Goal: Browse casually: Explore the website without a specific task or goal

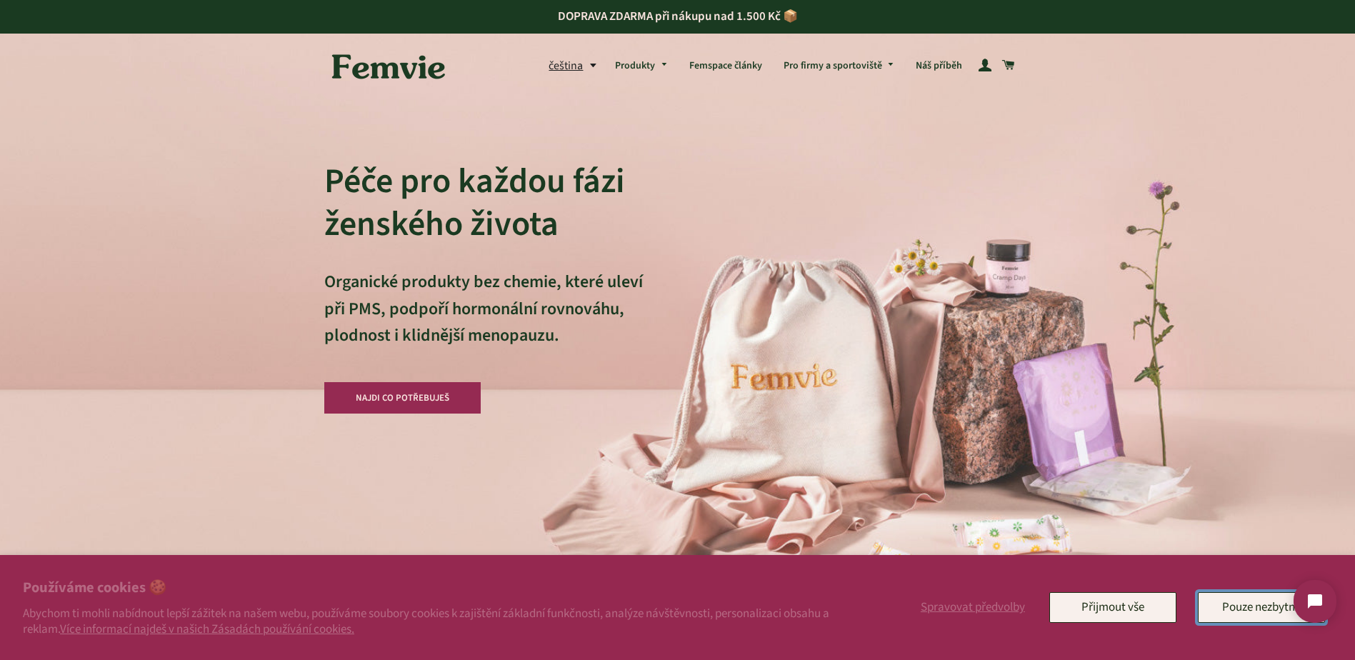
click at [1203, 608] on button "Pouze nezbytné" at bounding box center [1261, 607] width 127 height 30
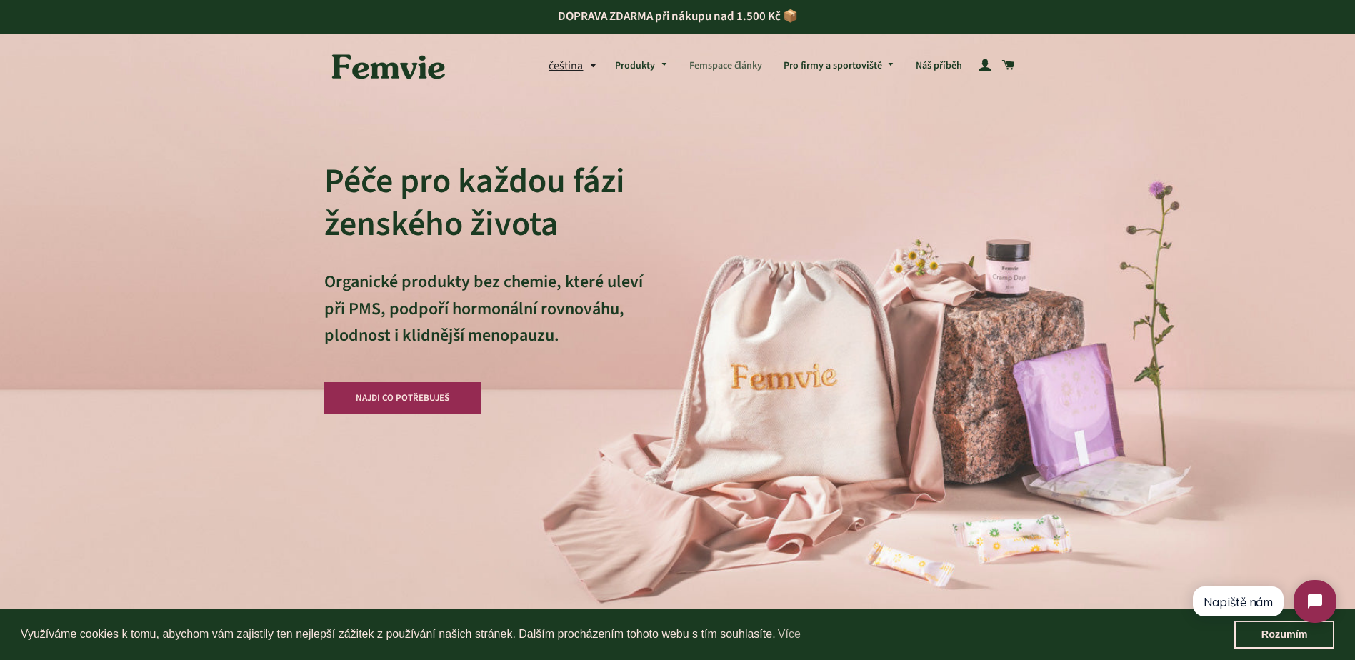
click at [713, 70] on link "Femspace články" at bounding box center [725, 66] width 94 height 37
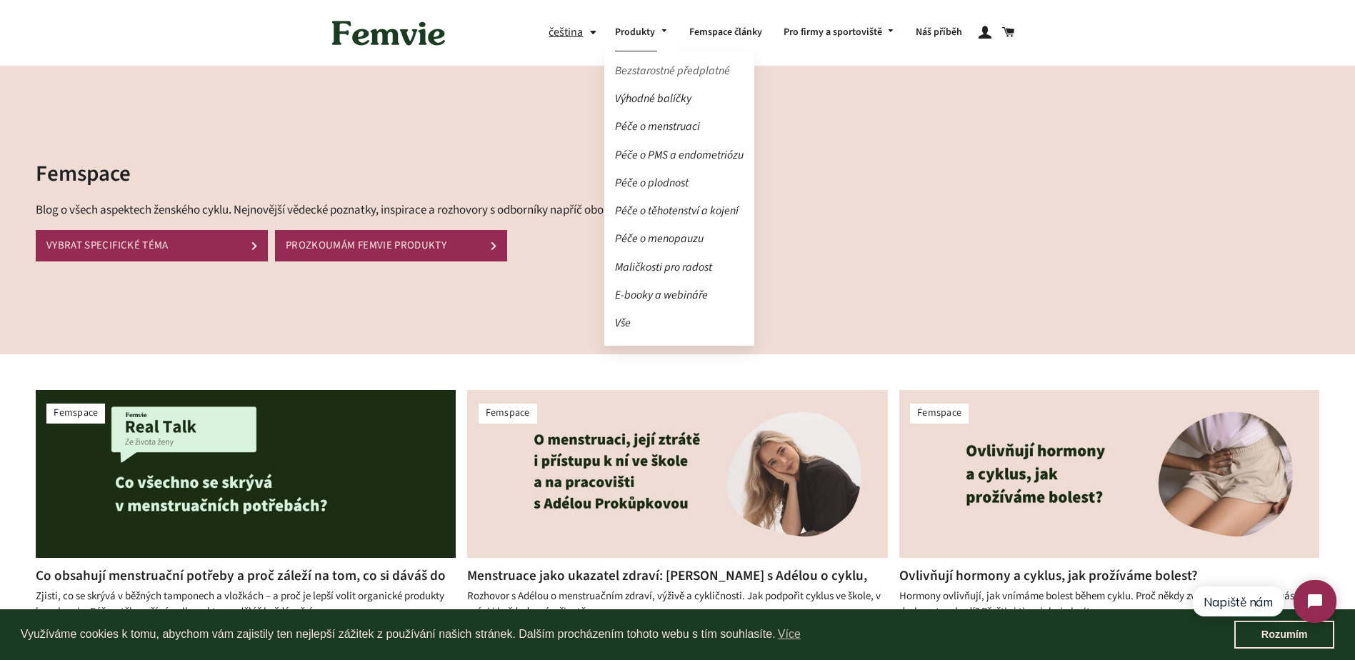
click at [655, 69] on link "Bezstarostné předplatné" at bounding box center [679, 71] width 150 height 25
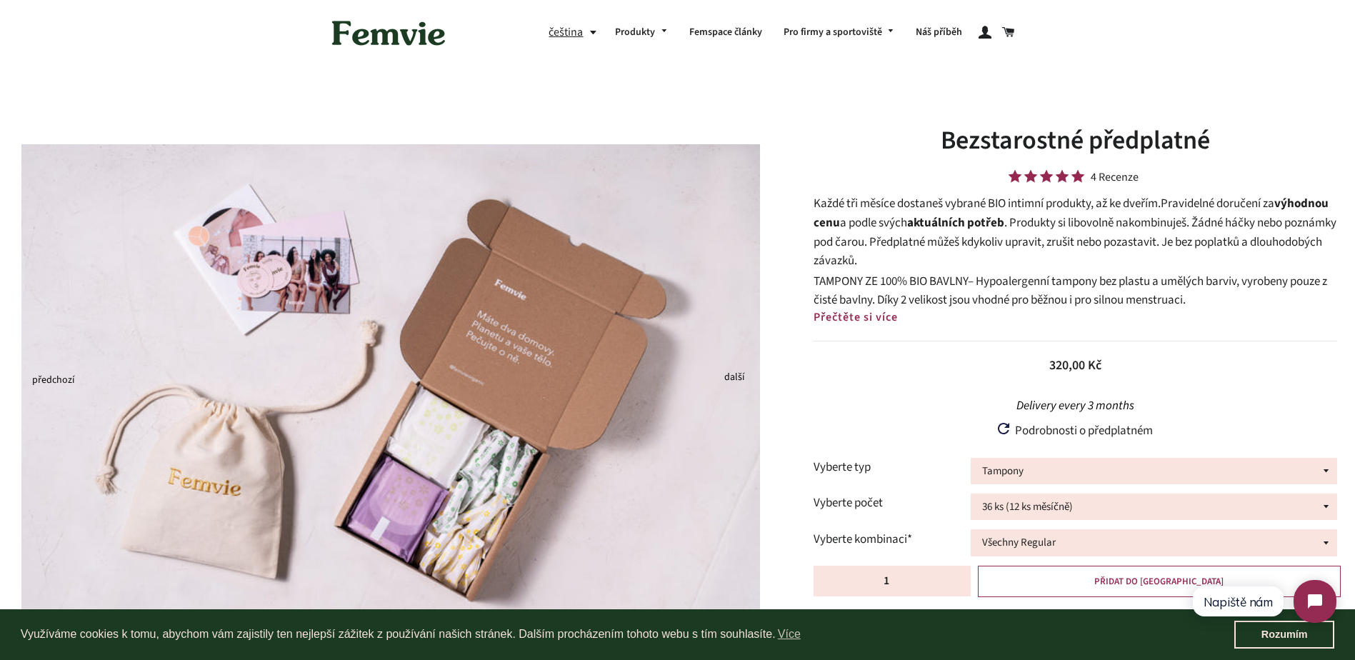
click at [987, 456] on form "Delivery every 3 months Delivery every 3 months Podrobnosti o předplatném How s…" at bounding box center [1074, 560] width 523 height 339
click at [988, 459] on select "Tampony Vložky Mix tamponů a vložek" at bounding box center [1154, 471] width 366 height 26
select select "Vložky"
click at [971, 458] on select "Tampony Vložky Mix tamponů a vložek" at bounding box center [1154, 471] width 366 height 26
select select "Všechny Denní"
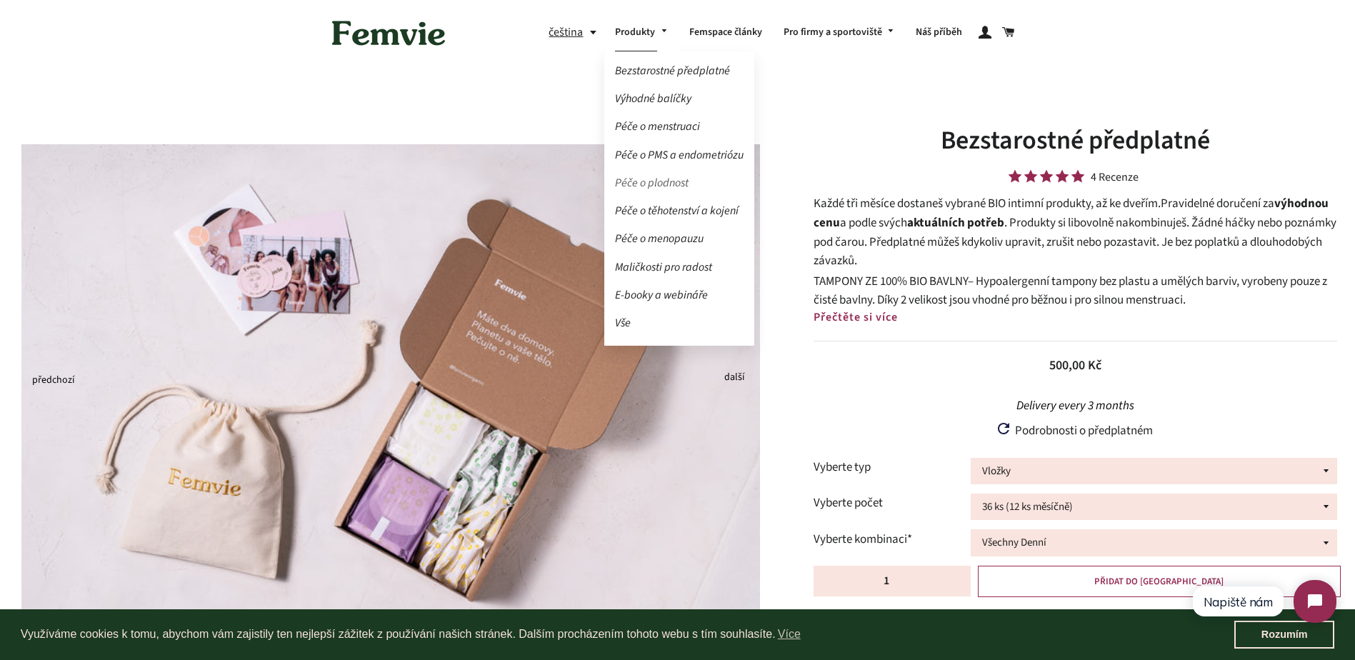
click at [636, 179] on link "Péče o plodnost" at bounding box center [679, 183] width 150 height 25
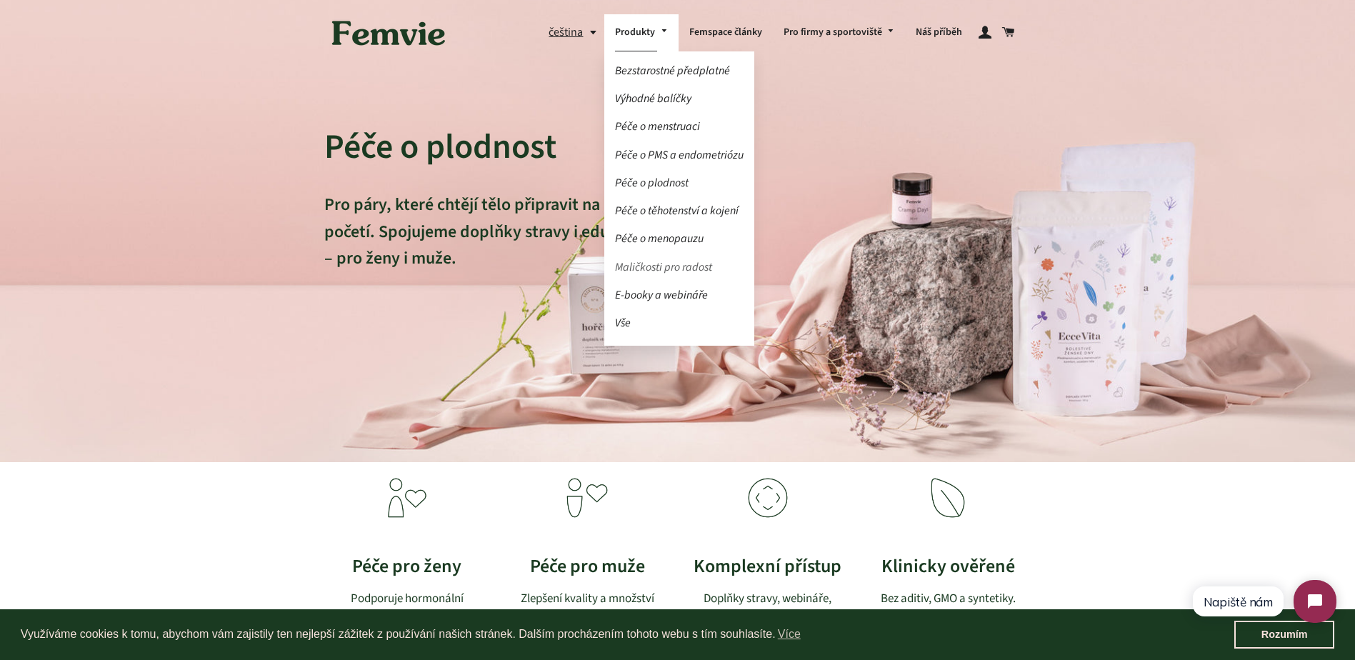
click at [656, 266] on link "Maličkosti pro radost" at bounding box center [679, 267] width 150 height 25
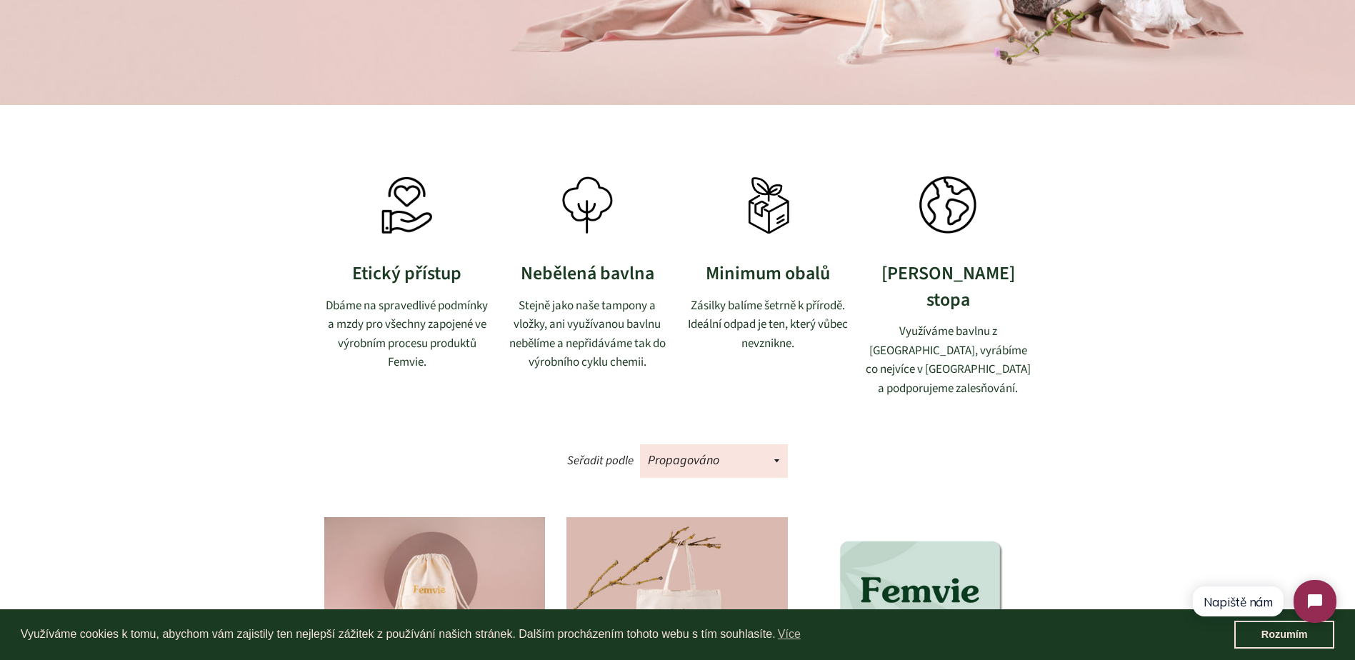
scroll to position [643, 0]
